Goal: Task Accomplishment & Management: Manage account settings

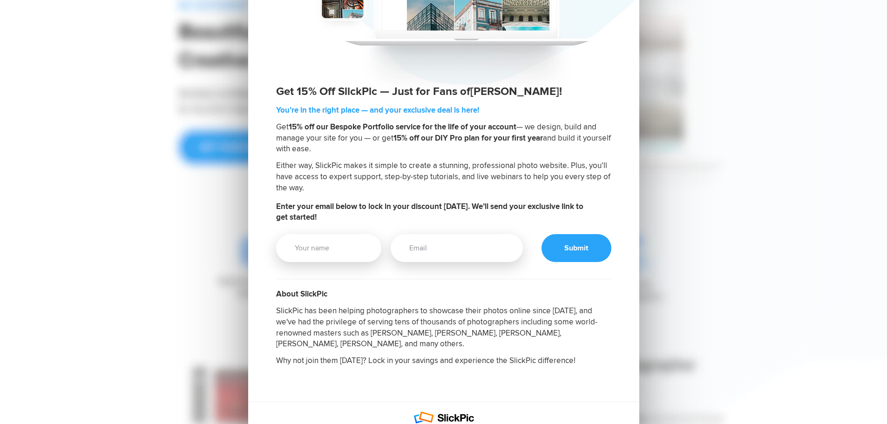
scroll to position [140, 0]
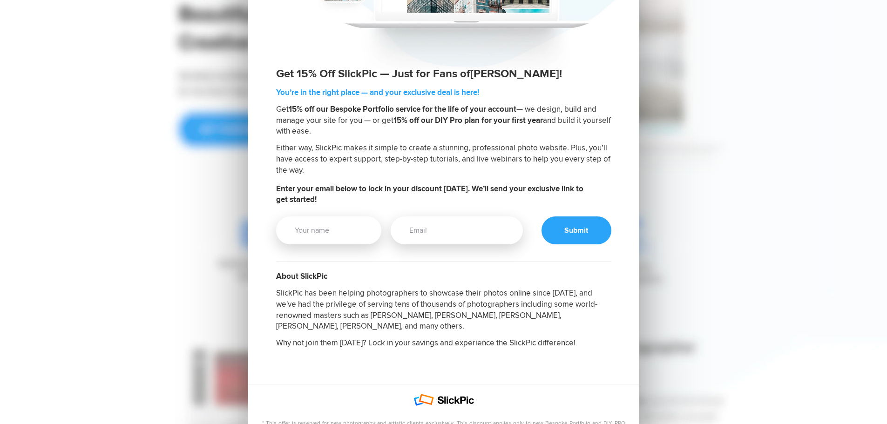
click at [793, 234] on div "Get 15% Off SlickPic — Just for Fans of Jakub Bors ! You’re in the right place …" at bounding box center [443, 213] width 887 height 706
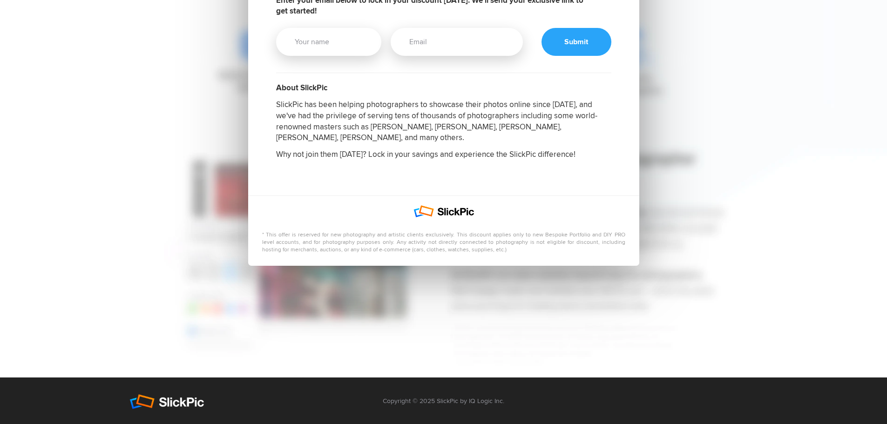
scroll to position [330, 0]
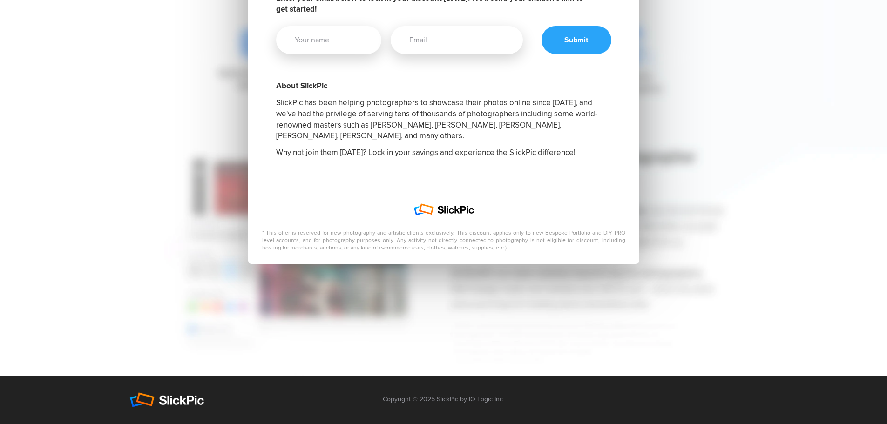
drag, startPoint x: 417, startPoint y: 352, endPoint x: 406, endPoint y: 343, distance: 14.2
click at [415, 351] on div "Get 15% Off SlickPic — Just for Fans of Jakub Bors ! You’re in the right place …" at bounding box center [443, 23] width 643 height 706
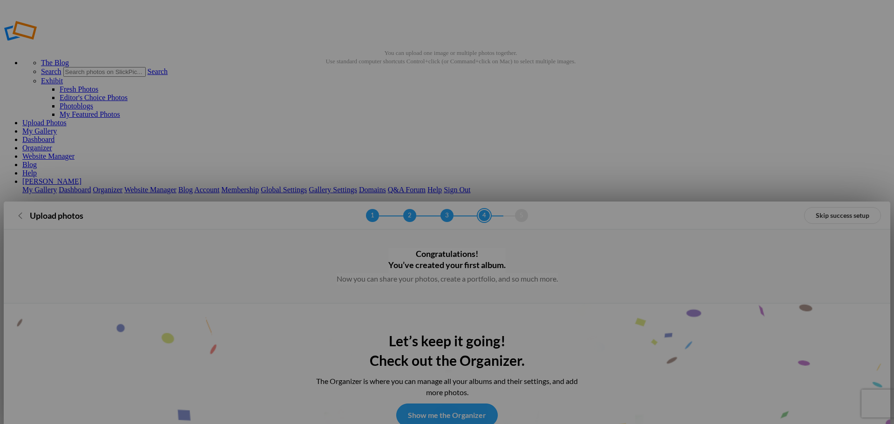
click at [433, 404] on link "Show me the Organizer" at bounding box center [447, 415] width 102 height 23
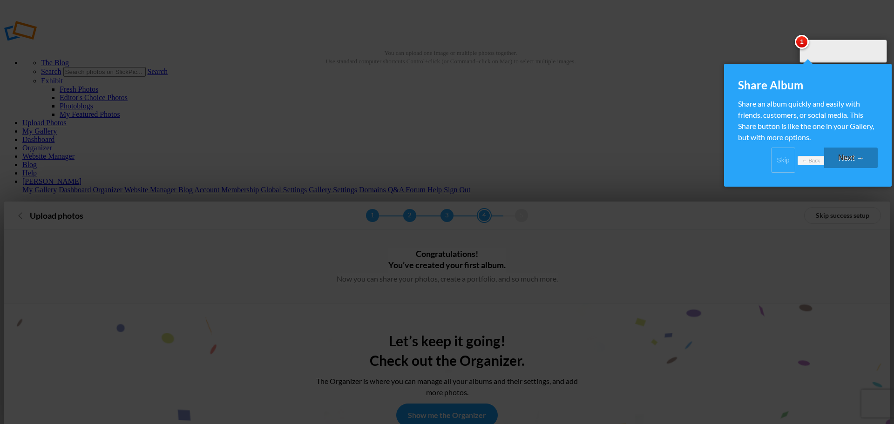
click at [854, 168] on link "Next →" at bounding box center [851, 158] width 54 height 20
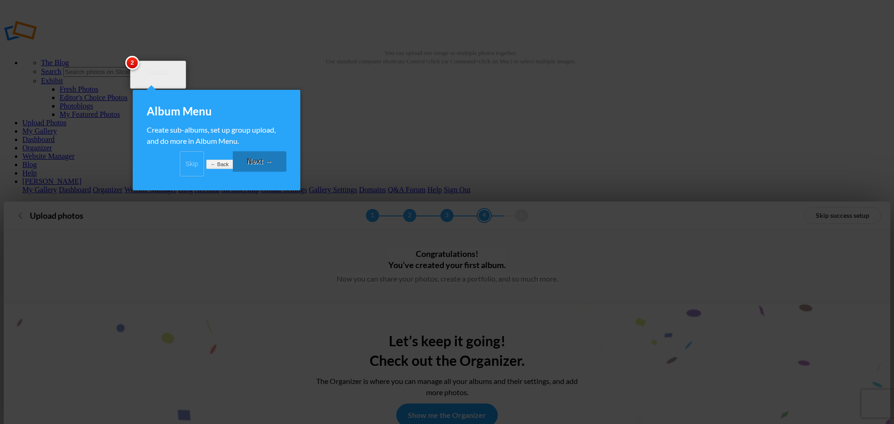
click at [258, 172] on link "Next →" at bounding box center [260, 161] width 54 height 20
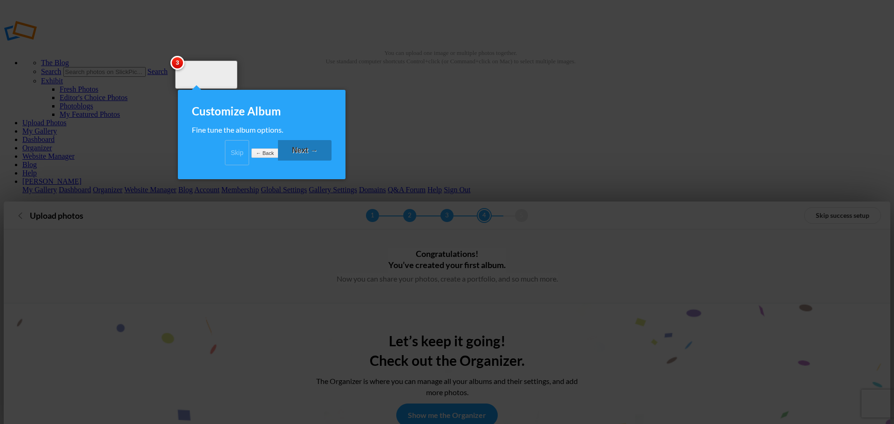
click at [313, 161] on link "Next →" at bounding box center [305, 150] width 54 height 20
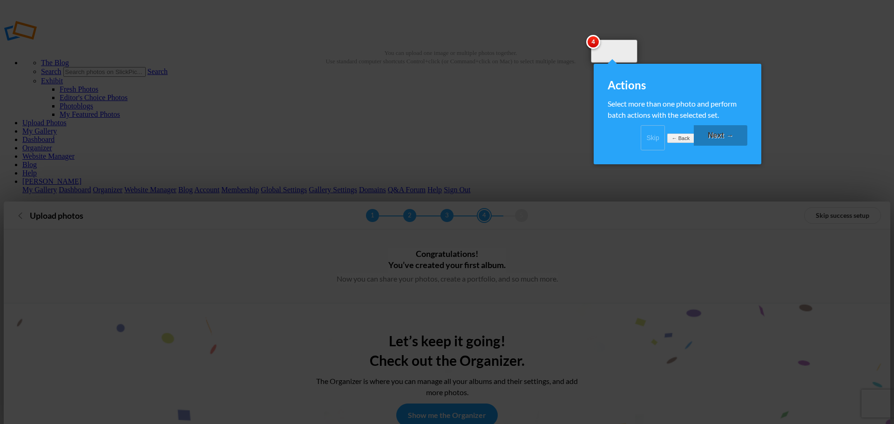
click at [728, 142] on link "Next →" at bounding box center [721, 135] width 54 height 20
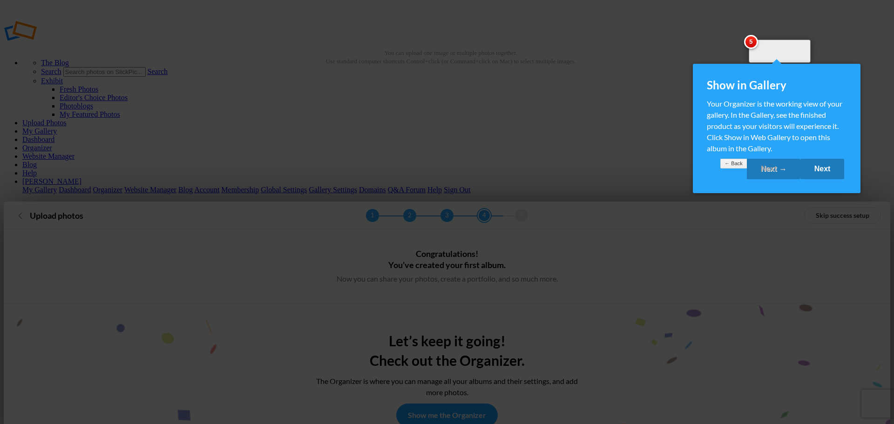
click at [814, 179] on link "Next" at bounding box center [822, 169] width 44 height 20
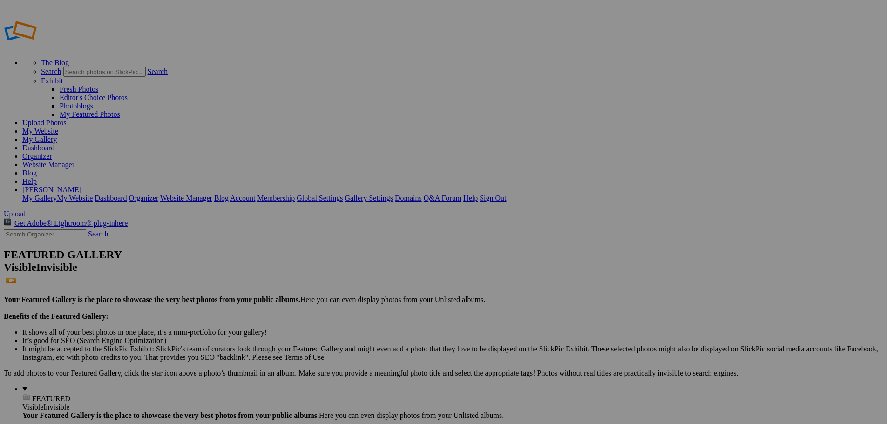
type input "P"
type input "N"
type input "People"
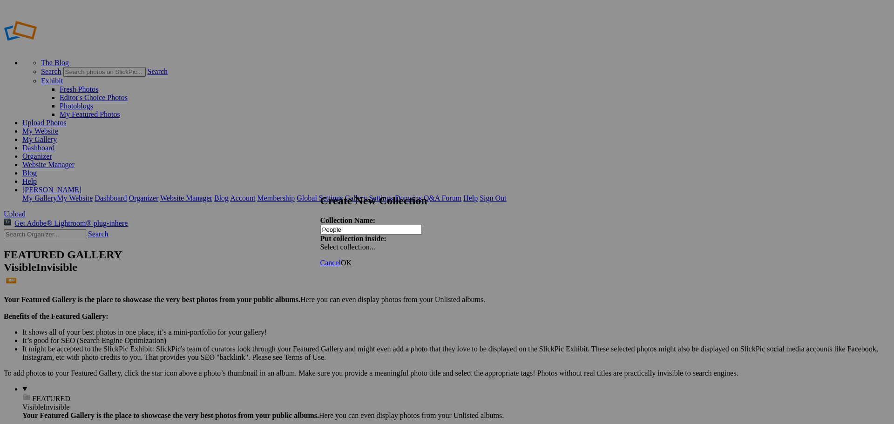
click at [375, 243] on span "Select collection..." at bounding box center [347, 247] width 55 height 8
click at [386, 235] on strong "Put collection inside:" at bounding box center [353, 239] width 66 height 8
click at [352, 259] on span "OK" at bounding box center [346, 263] width 11 height 8
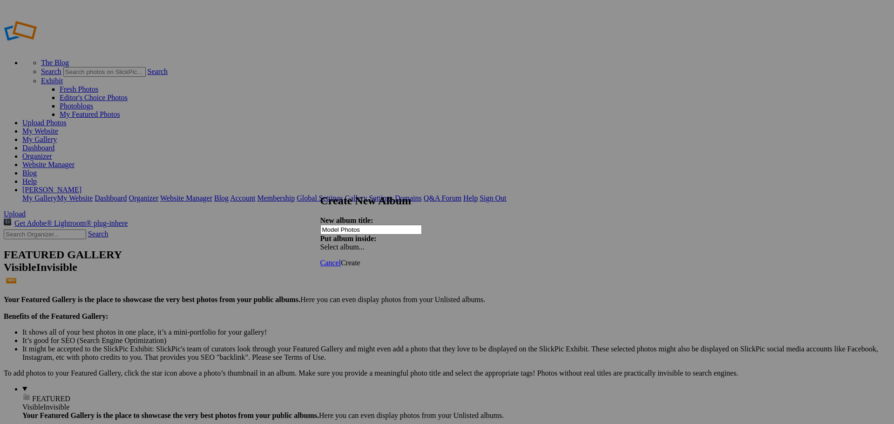
click at [418, 243] on div "Select album..." at bounding box center [369, 247] width 98 height 8
click at [377, 235] on strong "Put album inside:" at bounding box center [348, 239] width 56 height 8
click at [414, 225] on input "Model Photos" at bounding box center [371, 230] width 102 height 10
click at [345, 225] on input "Model Photos" at bounding box center [371, 230] width 102 height 10
type input "2025 | March | Model Photos"
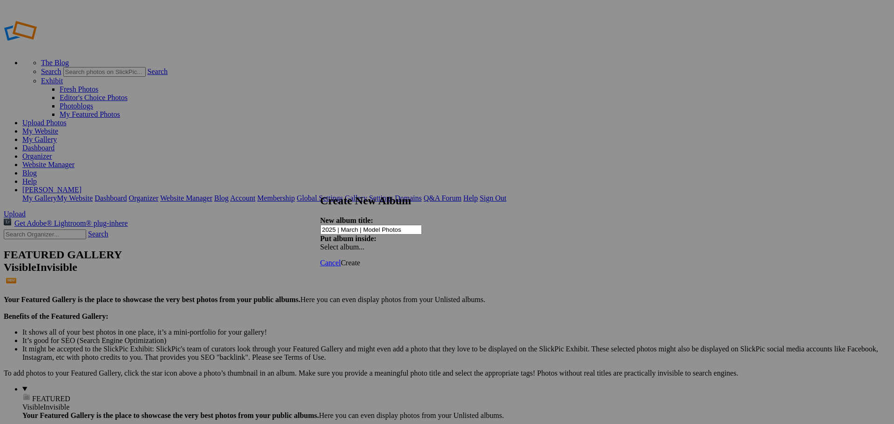
click at [360, 259] on span "Create" at bounding box center [351, 263] width 20 height 8
type input "2025 | March | Model Photos"
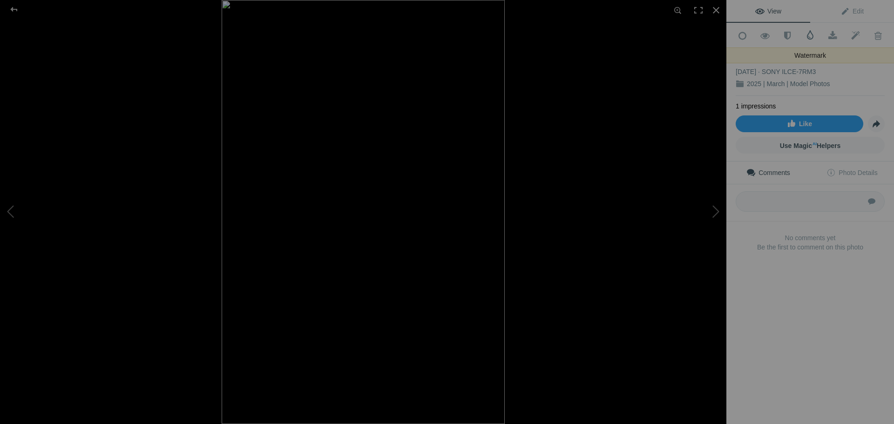
click at [807, 36] on span at bounding box center [809, 34] width 9 height 9
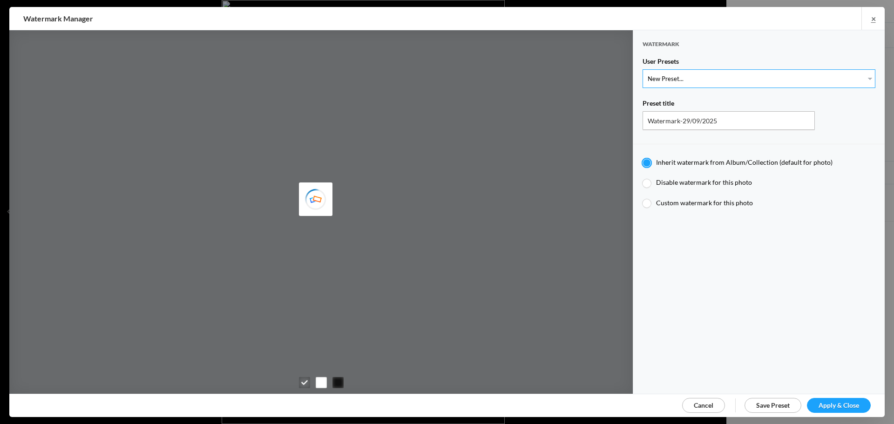
click at [733, 76] on select "New Preset..." at bounding box center [759, 78] width 233 height 19
click at [720, 118] on input "Watermark-29/09/2025" at bounding box center [729, 120] width 172 height 19
drag, startPoint x: 717, startPoint y: 77, endPoint x: 723, endPoint y: 77, distance: 6.1
click at [717, 77] on select "New Preset..." at bounding box center [759, 78] width 233 height 19
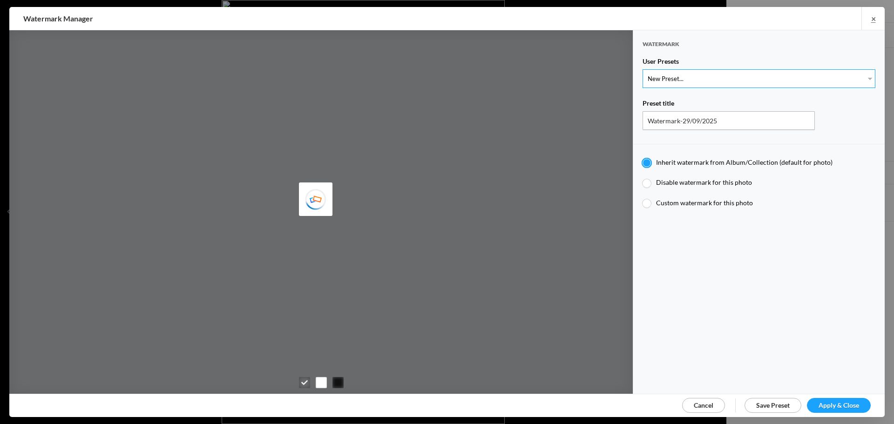
click at [643, 69] on select "New Preset..." at bounding box center [759, 78] width 233 height 19
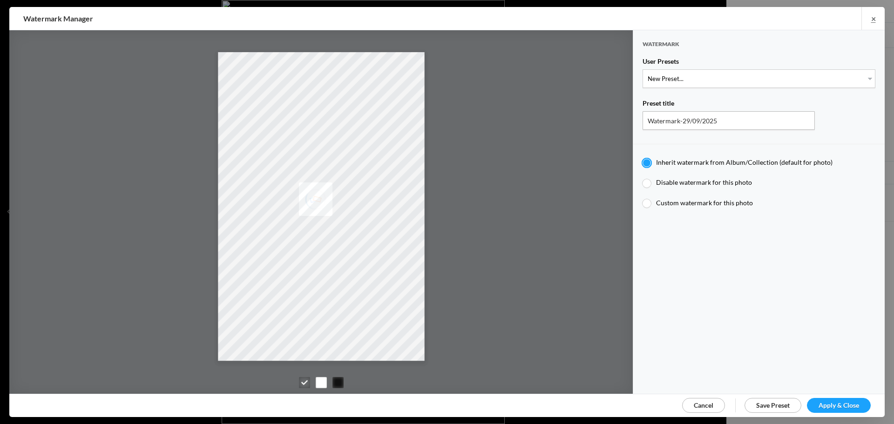
click at [724, 110] on div "Preset title" at bounding box center [759, 105] width 233 height 12
drag, startPoint x: 729, startPoint y: 115, endPoint x: 601, endPoint y: 101, distance: 129.4
click at [601, 101] on div "Watermark User Presets New Preset... Preset title Watermark-29/09/2025 Inherit …" at bounding box center [446, 212] width 875 height 364
type input "S"
type input "Photo Schutz"
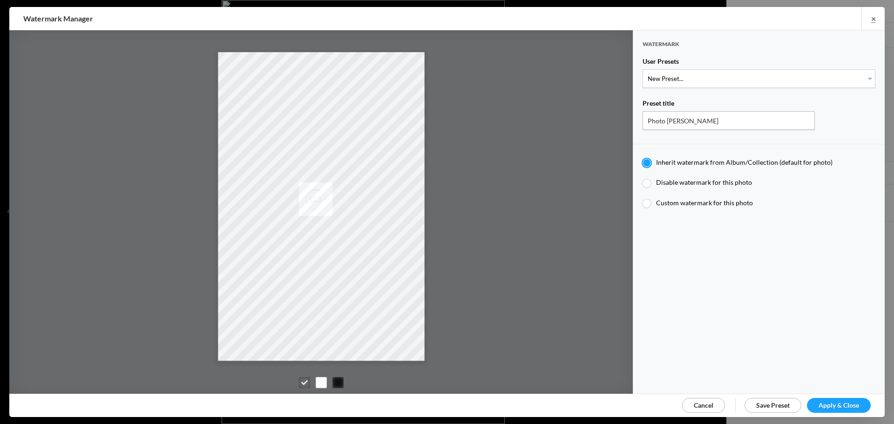
click at [837, 404] on span "Apply & Close" at bounding box center [839, 405] width 41 height 8
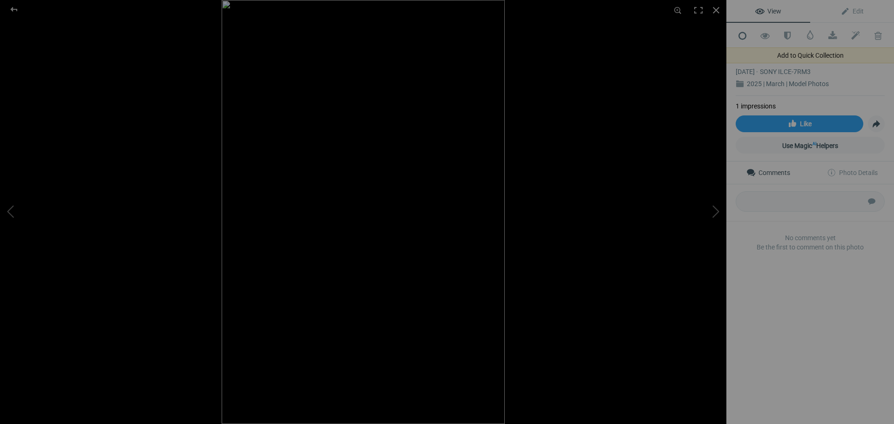
click at [740, 39] on span at bounding box center [742, 35] width 23 height 9
click at [742, 34] on span at bounding box center [742, 35] width 23 height 9
click at [742, 35] on span at bounding box center [742, 35] width 23 height 9
click at [717, 7] on div at bounding box center [716, 10] width 20 height 20
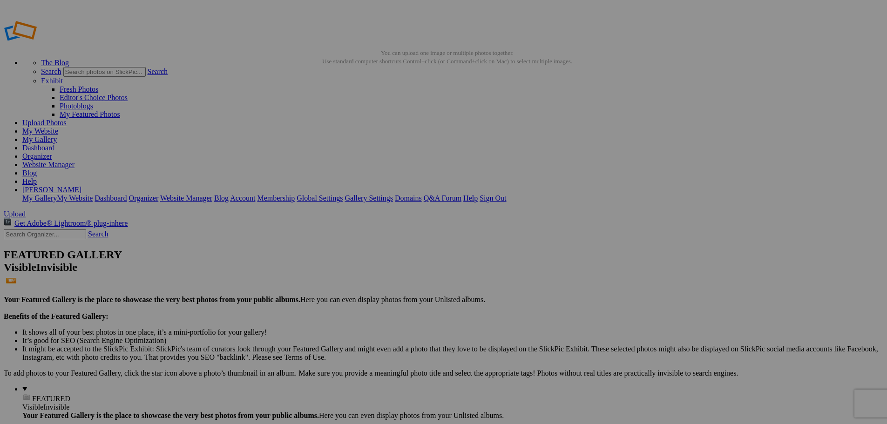
drag, startPoint x: 343, startPoint y: 132, endPoint x: 27, endPoint y: 140, distance: 316.3
click at [74, 161] on link "Website Manager" at bounding box center [48, 165] width 52 height 8
type input "[PERSON_NAME] Harbour"
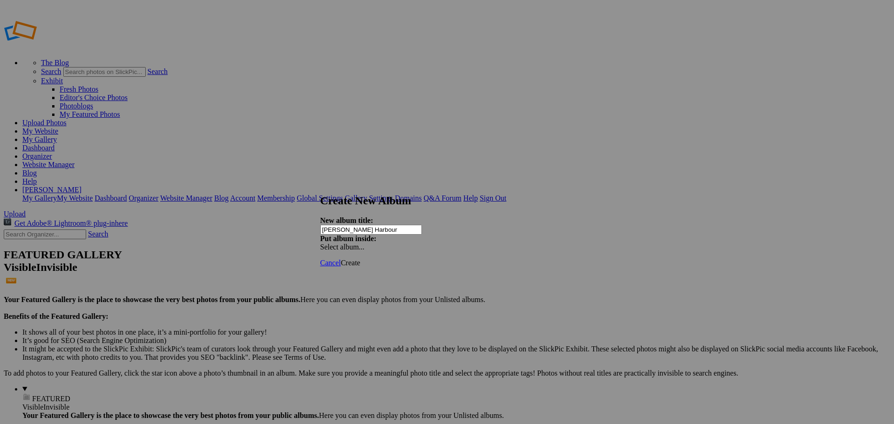
click at [418, 243] on div "Select album..." at bounding box center [369, 247] width 98 height 8
click at [524, 217] on div "New album title: Thorne Harbour Put album inside: Select album..." at bounding box center [443, 234] width 247 height 35
click at [360, 259] on span "Create" at bounding box center [351, 263] width 20 height 8
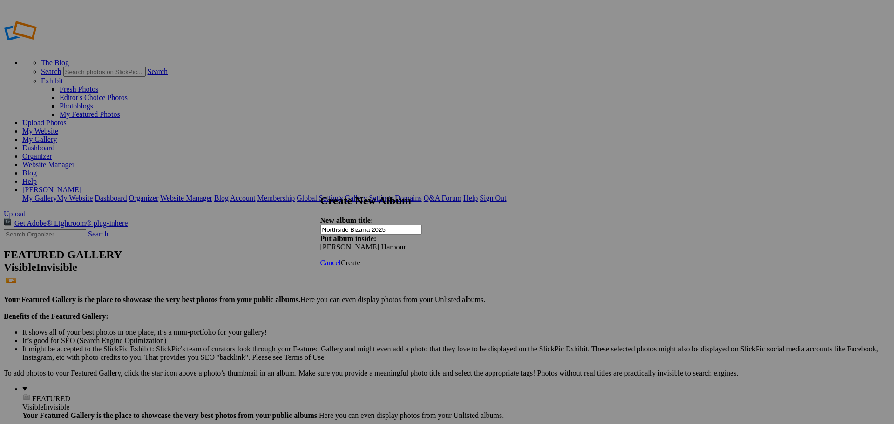
type input "Northside Bizarra 2025"
click at [360, 259] on span "Create" at bounding box center [351, 263] width 20 height 8
type input "[PERSON_NAME] Harbour"
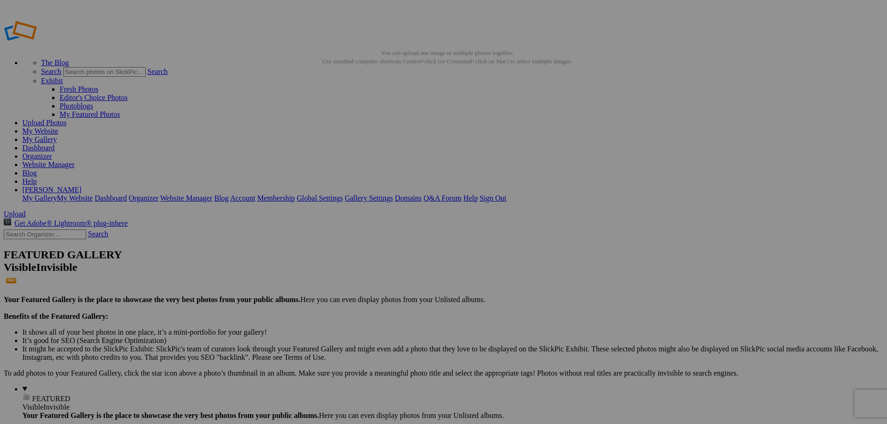
type input "Northside Bizarra 2025"
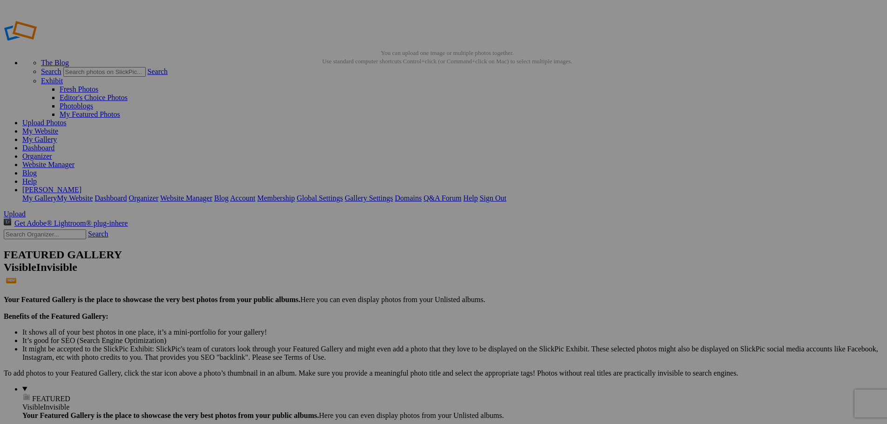
click at [58, 127] on link "My Website" at bounding box center [40, 131] width 36 height 8
click at [74, 161] on link "Website Manager" at bounding box center [48, 165] width 52 height 8
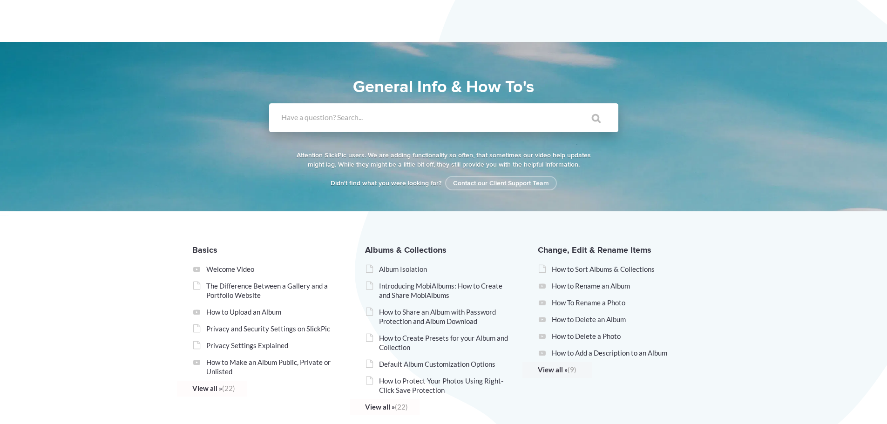
click at [382, 119] on label "Have a question? Search..." at bounding box center [455, 117] width 349 height 9
click at [382, 119] on input "Have a question? Search..." at bounding box center [424, 117] width 311 height 29
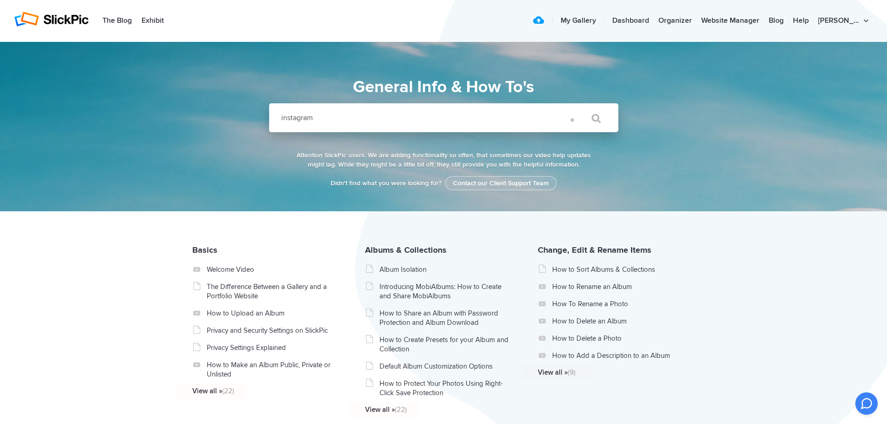
type input "instagram"
click at [572, 107] on input "" at bounding box center [591, 118] width 39 height 22
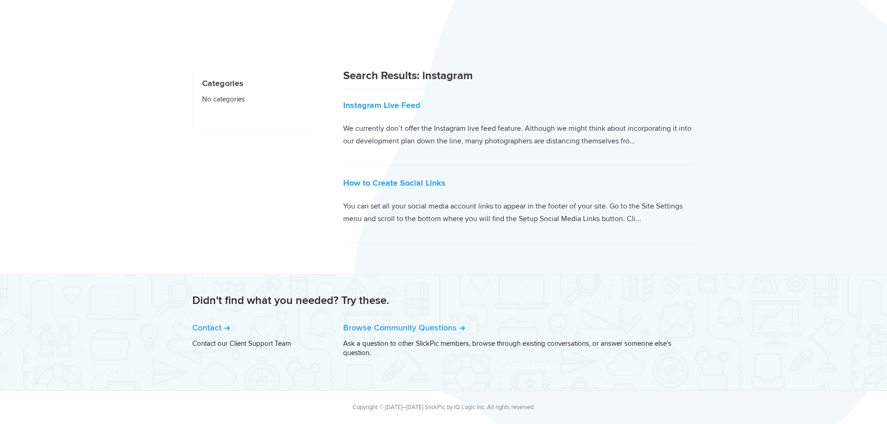
click at [315, 141] on div "Search Results: instagram Instagram Live Feed SlickPic Editor [DATE] Comments O…" at bounding box center [443, 159] width 503 height 211
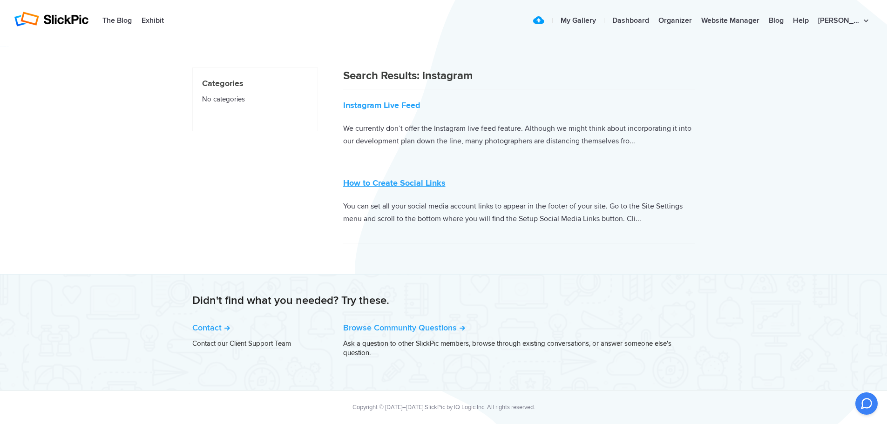
click at [379, 180] on link "How to Create Social Links" at bounding box center [394, 183] width 102 height 10
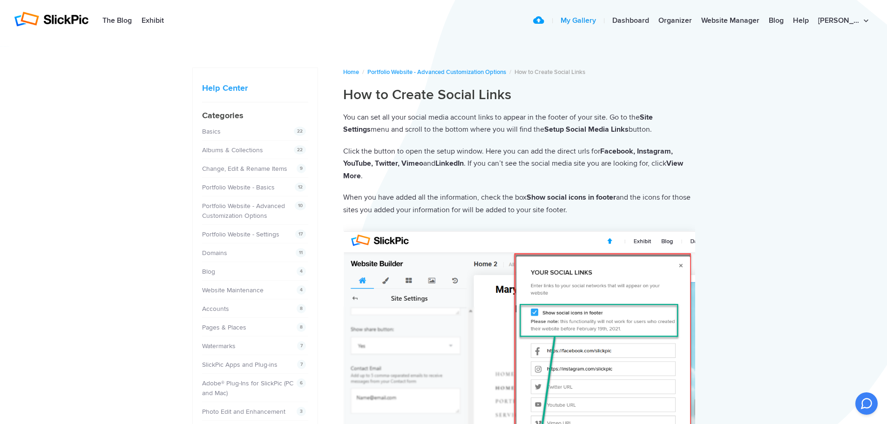
click at [600, 14] on link "My Gallery" at bounding box center [578, 21] width 45 height 19
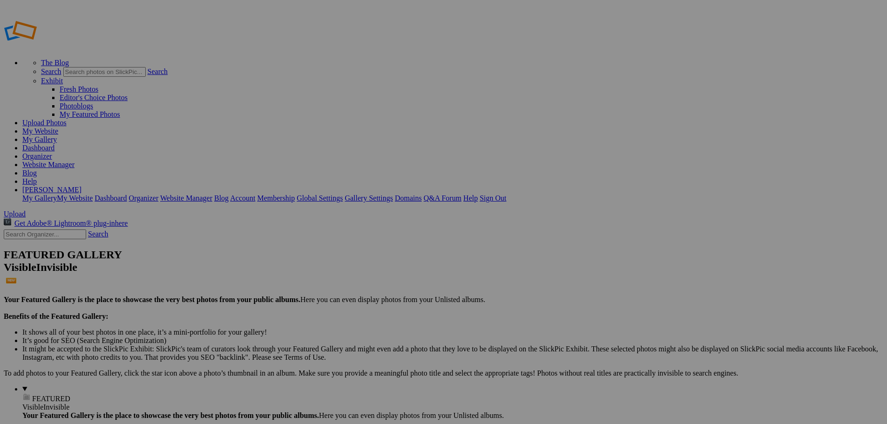
type input "Marshere Dance Studios"
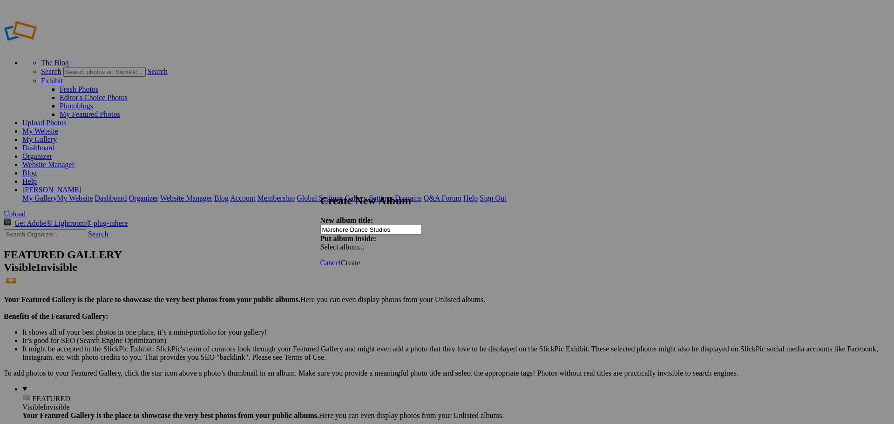
click at [360, 259] on span "Create" at bounding box center [351, 263] width 20 height 8
type input "Hastings"
click at [360, 259] on link "Create" at bounding box center [351, 263] width 20 height 8
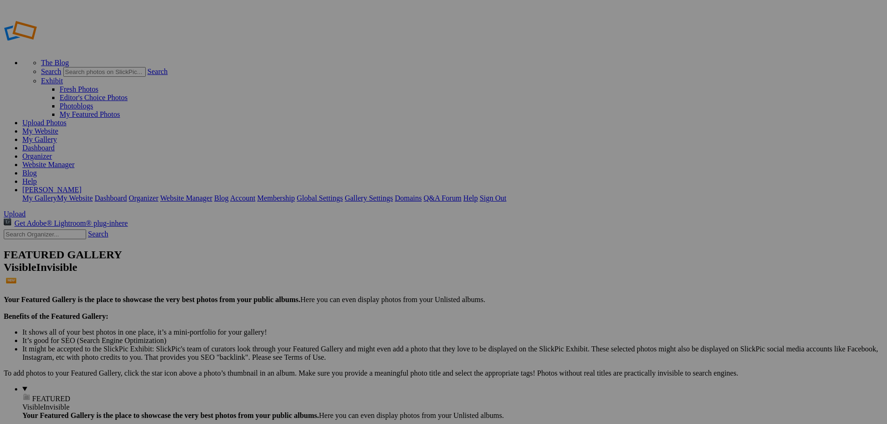
type input "2025 | Sept | Gardens"
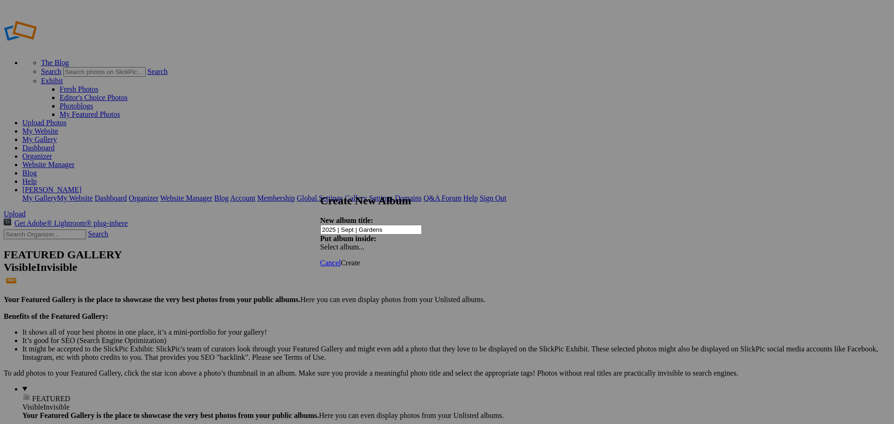
click at [365, 243] on span "Select album..." at bounding box center [342, 247] width 44 height 8
click at [489, 223] on div "My Albums Marshere Dance Studios Hastings Thorne Harbour Northside Bizarra 2025…" at bounding box center [515, 223] width 106 height 13
click at [360, 259] on span "Create" at bounding box center [351, 263] width 20 height 8
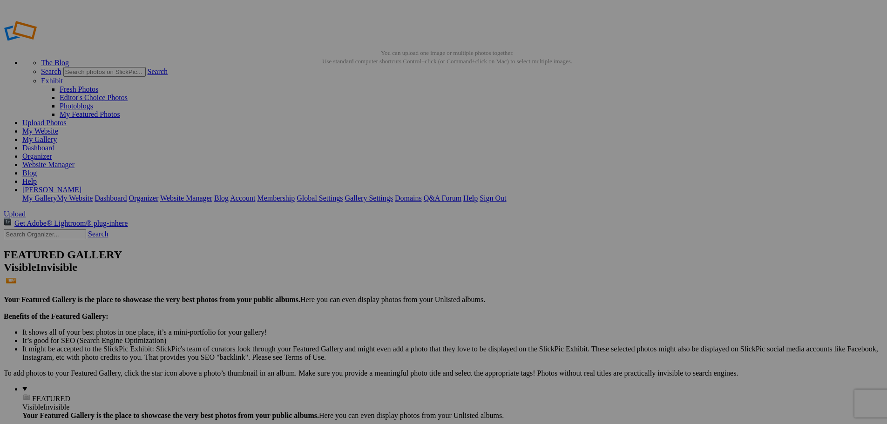
type input "Landscapes"
drag, startPoint x: 551, startPoint y: 251, endPoint x: 556, endPoint y: 252, distance: 4.9
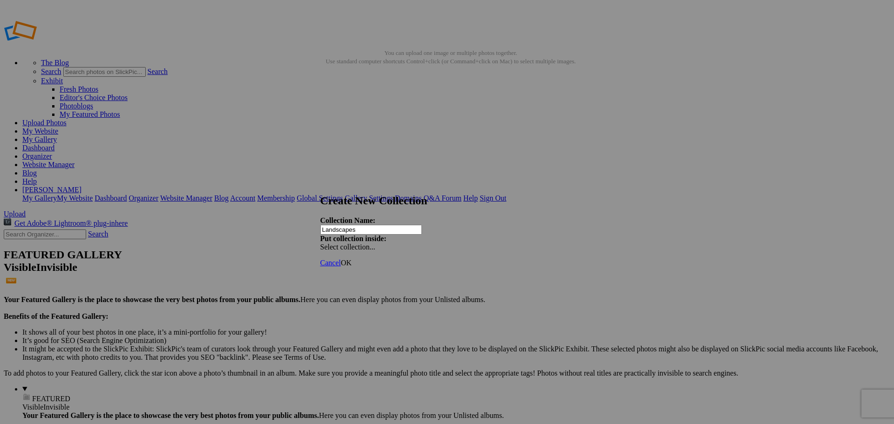
click at [352, 259] on span "OK" at bounding box center [346, 263] width 11 height 8
type input "Events"
click at [352, 259] on link "OK" at bounding box center [346, 263] width 11 height 8
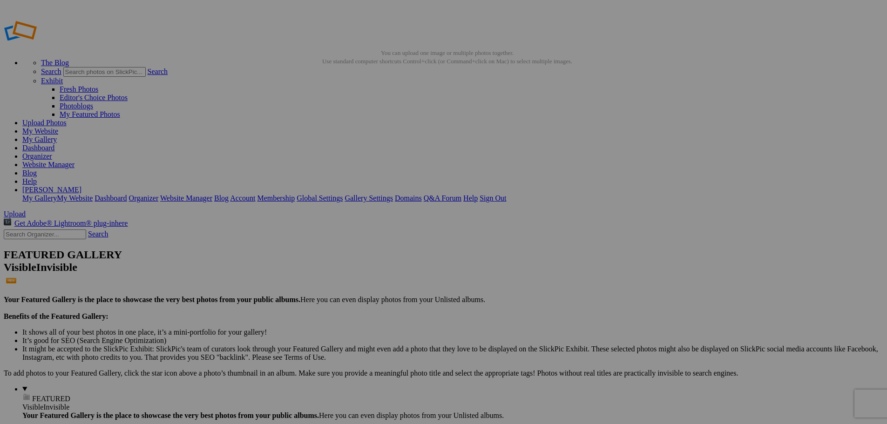
drag, startPoint x: 677, startPoint y: 144, endPoint x: 28, endPoint y: 230, distance: 654.7
type input "Features"
drag, startPoint x: 424, startPoint y: 135, endPoint x: 51, endPoint y: 214, distance: 381.6
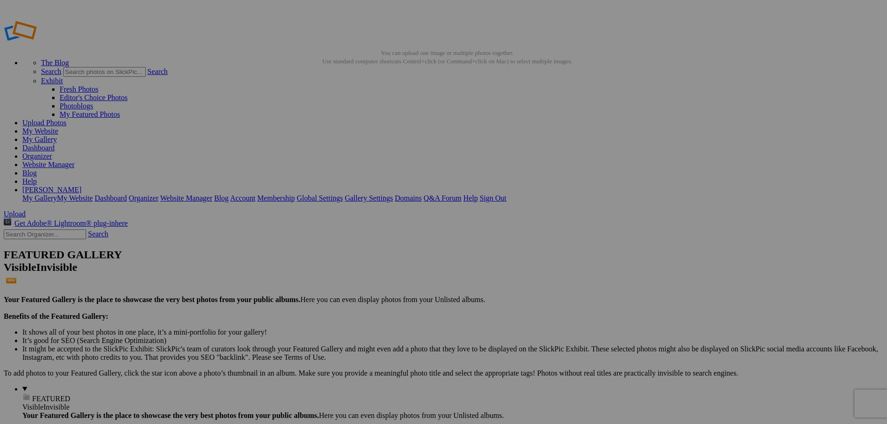
click at [74, 161] on link "Website Manager" at bounding box center [48, 165] width 52 height 8
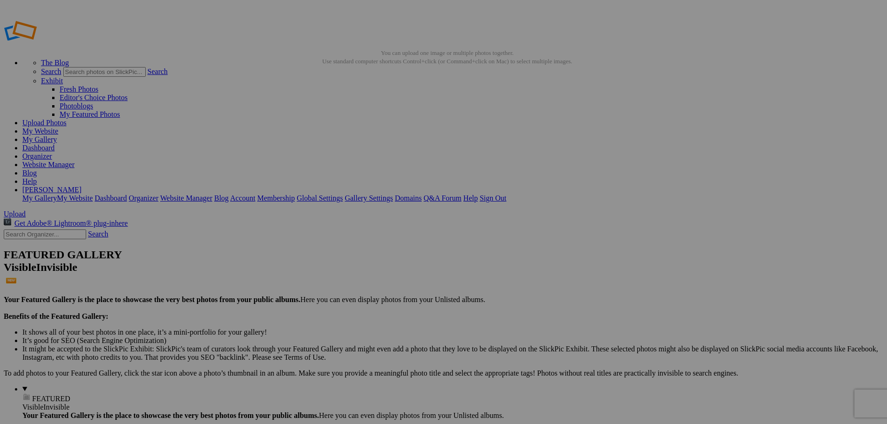
click at [360, 225] on input "2025 Achievements Sept 2025" at bounding box center [371, 230] width 102 height 10
drag, startPoint x: 405, startPoint y: 223, endPoint x: 543, endPoint y: 216, distance: 138.0
click at [539, 218] on div "New album title: 2025 Sept Achievements Sept 2025 Put album inside: Hastings" at bounding box center [443, 234] width 247 height 35
type input "[DATE] Achievements"
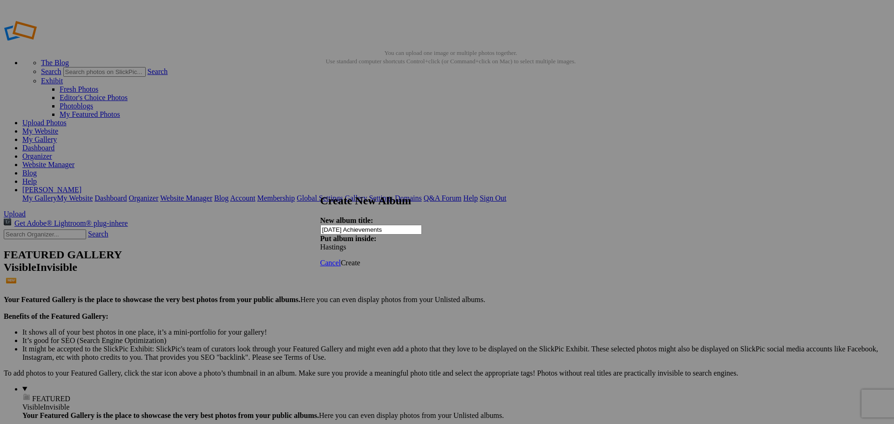
click at [360, 259] on span "Create" at bounding box center [351, 263] width 20 height 8
drag, startPoint x: 519, startPoint y: 213, endPoint x: 431, endPoint y: 153, distance: 106.2
